Goal: Use online tool/utility: Utilize a website feature to perform a specific function

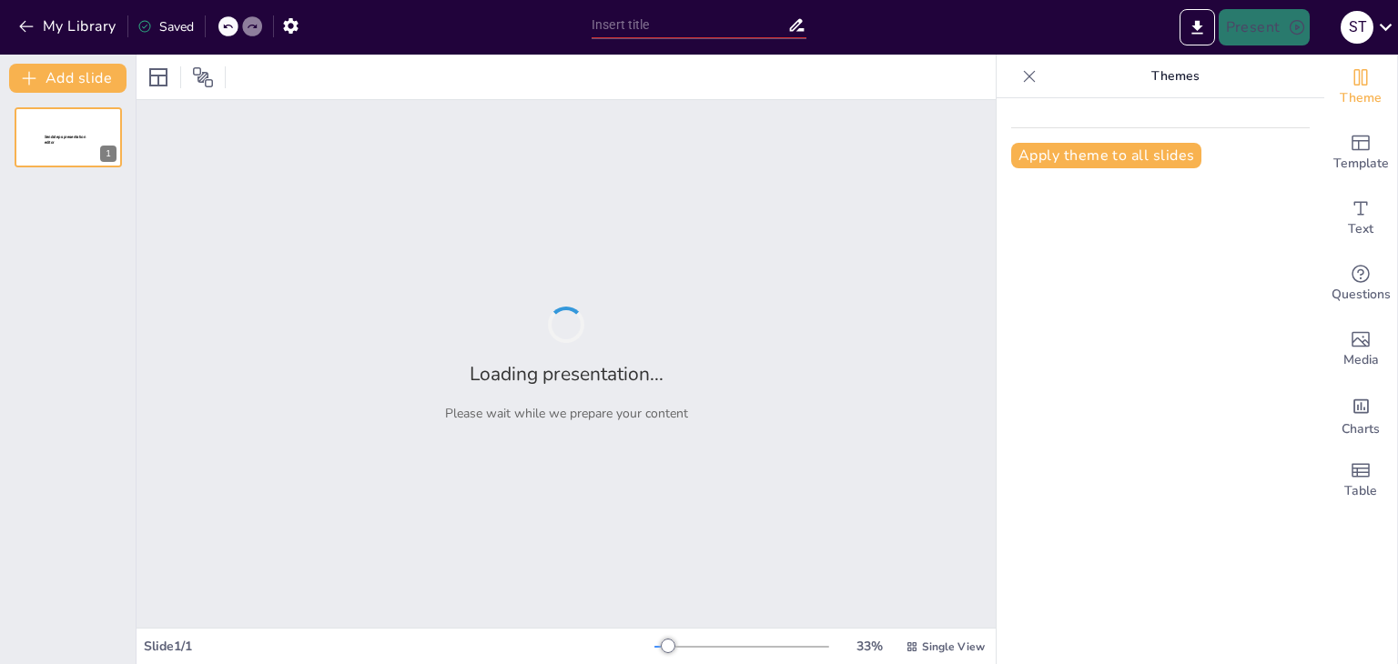
type input "New Sendsteps"
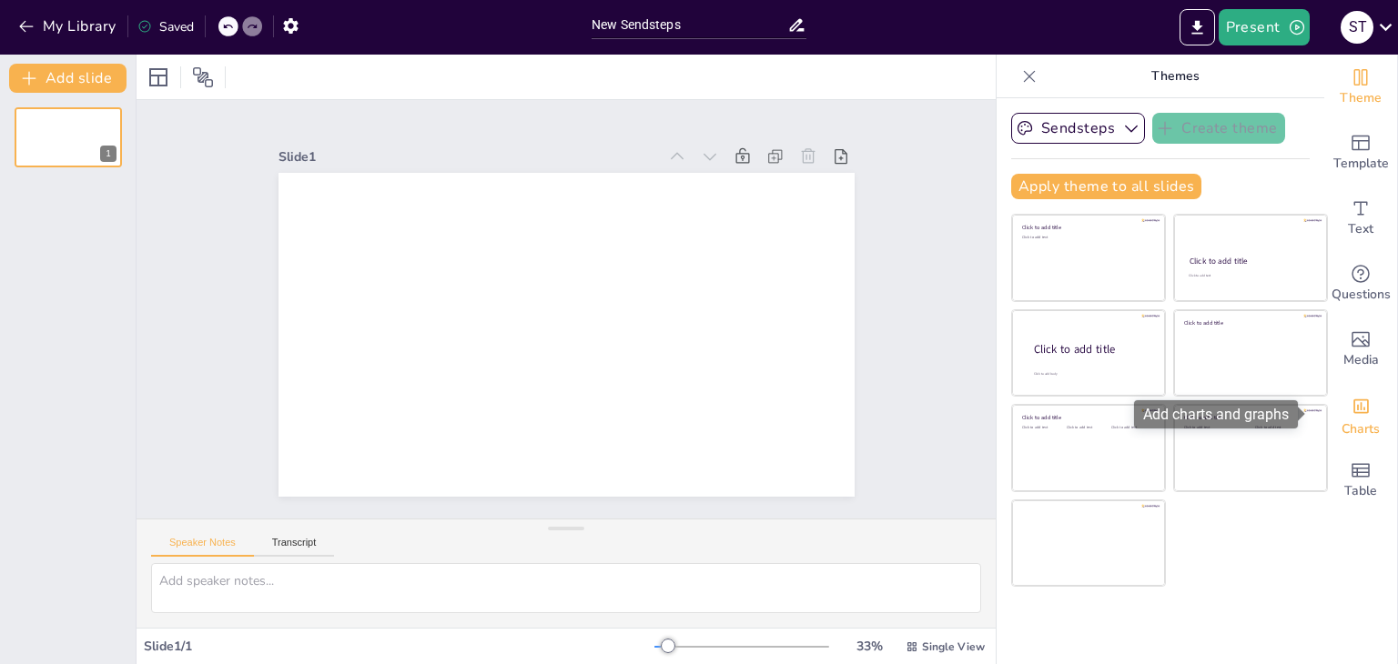
click at [1357, 425] on span "Charts" at bounding box center [1360, 430] width 38 height 20
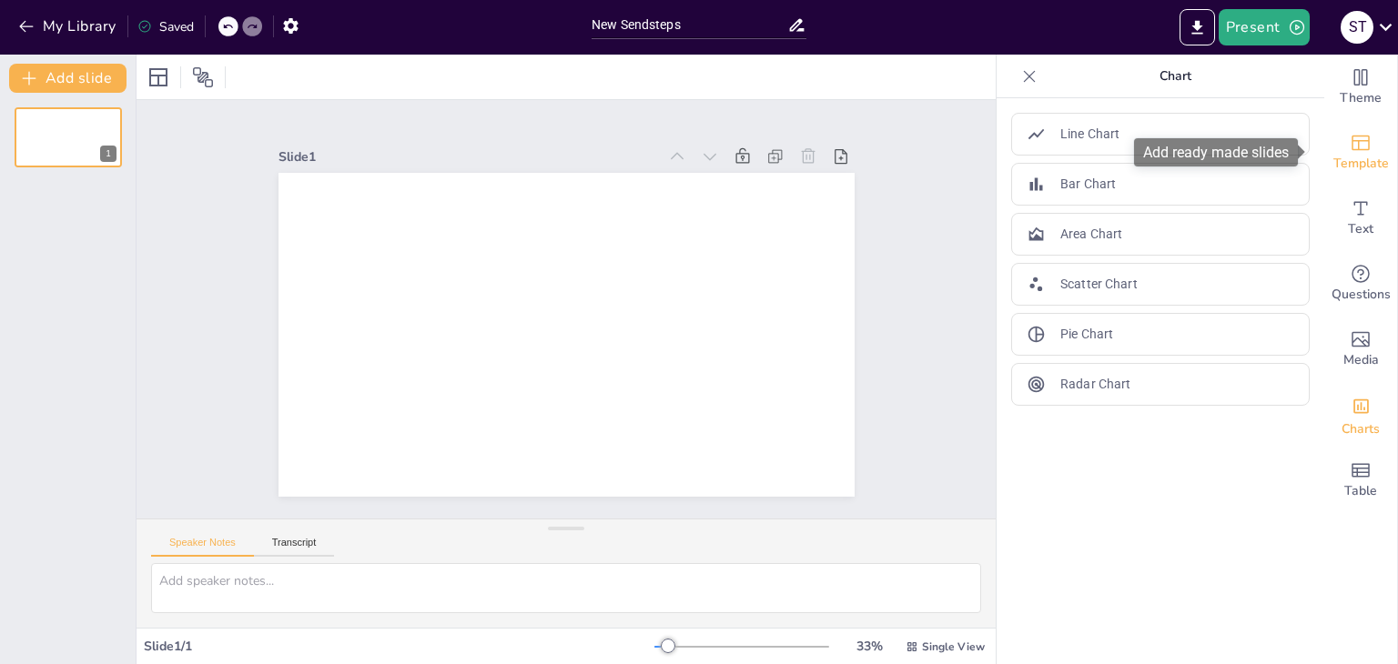
click at [1353, 152] on icon "Add ready made slides" at bounding box center [1361, 143] width 22 height 22
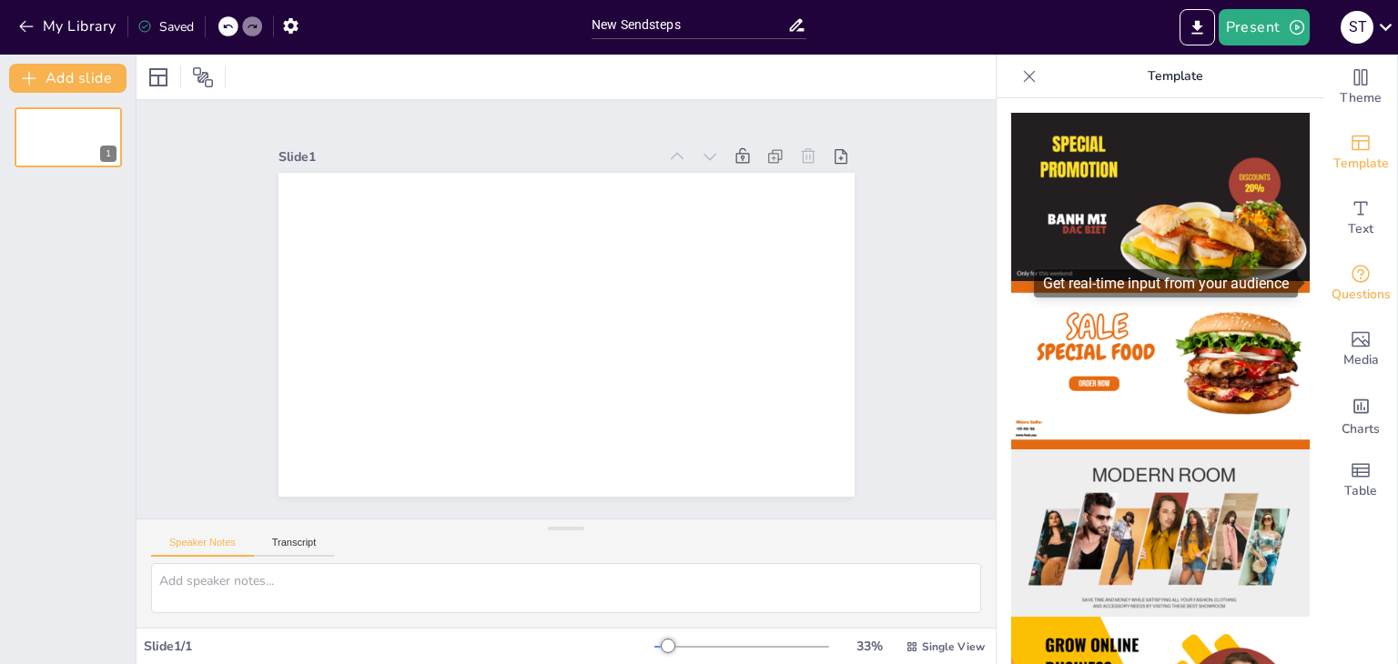
click at [1354, 278] on icon "Get real-time input from your audience" at bounding box center [1361, 274] width 22 height 22
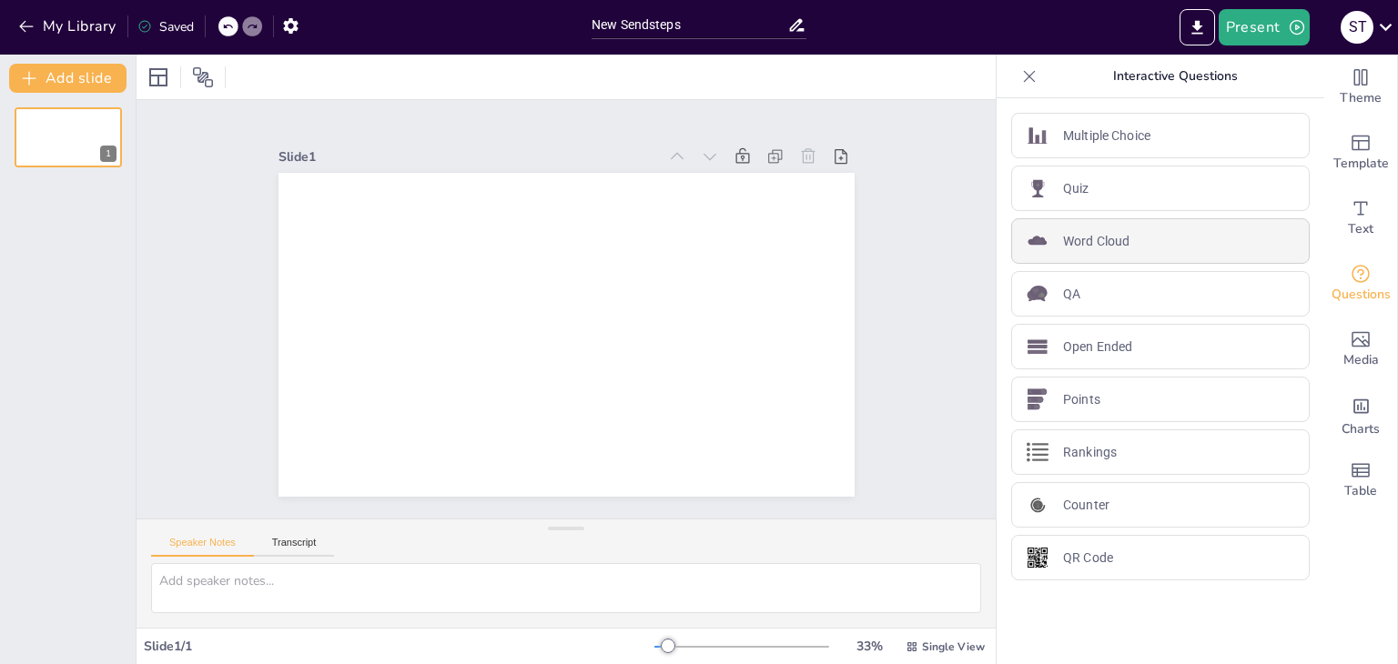
click at [1087, 234] on p "Word Cloud" at bounding box center [1096, 241] width 66 height 19
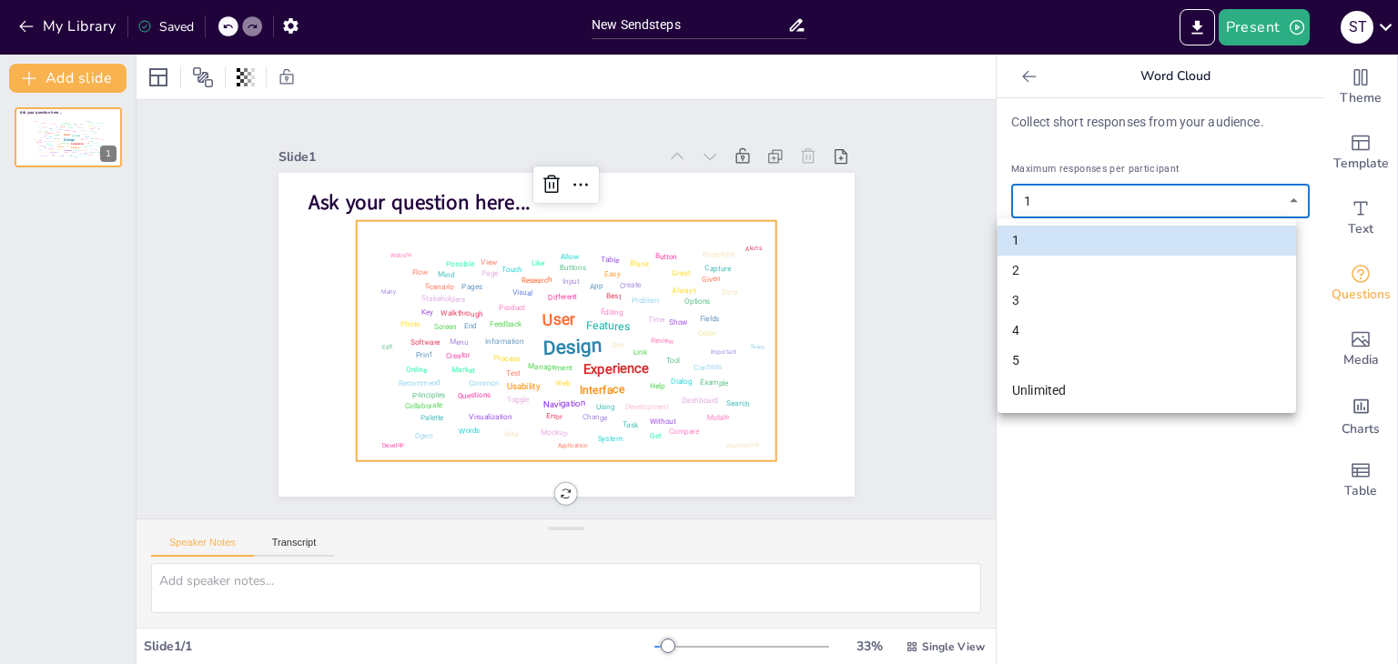
click at [1046, 200] on body "My Library Saved New Sendsteps Present S T Document fonts Akatab Popular fonts …" at bounding box center [699, 332] width 1398 height 664
click at [1027, 248] on li "1" at bounding box center [1146, 241] width 298 height 30
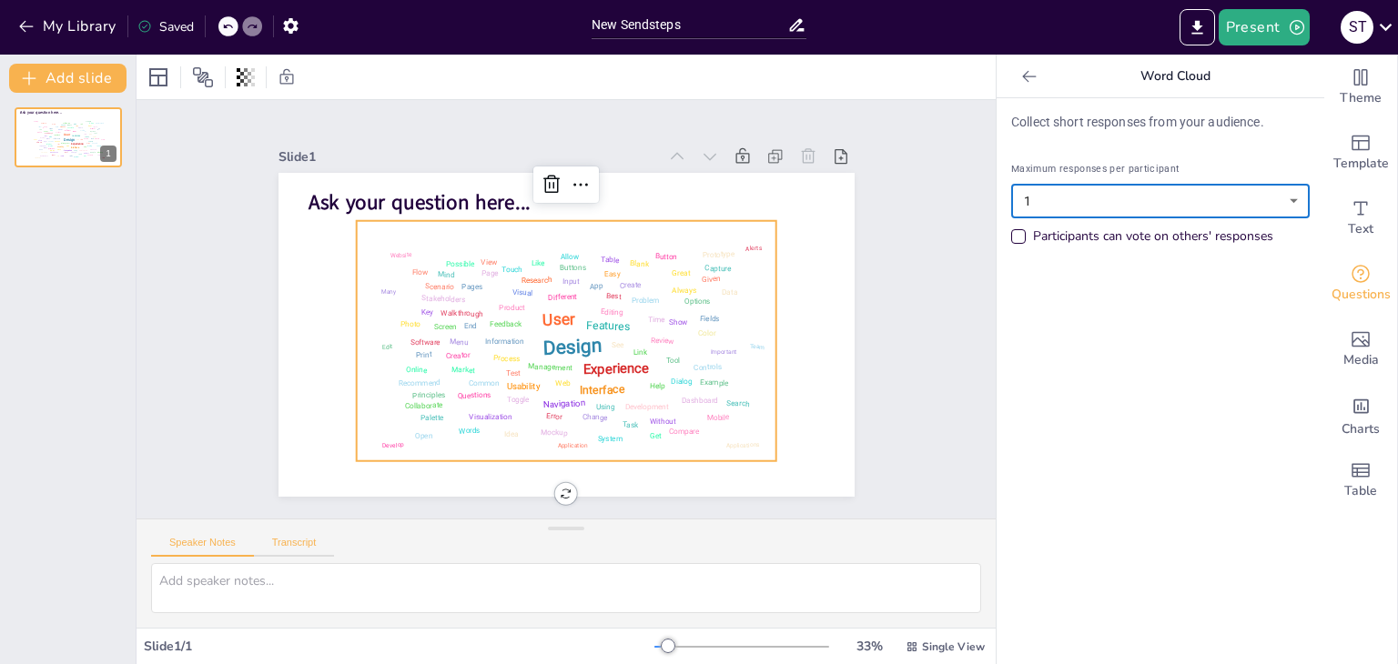
click at [287, 549] on button "Transcript" at bounding box center [294, 547] width 81 height 20
